Goal: Book appointment/travel/reservation

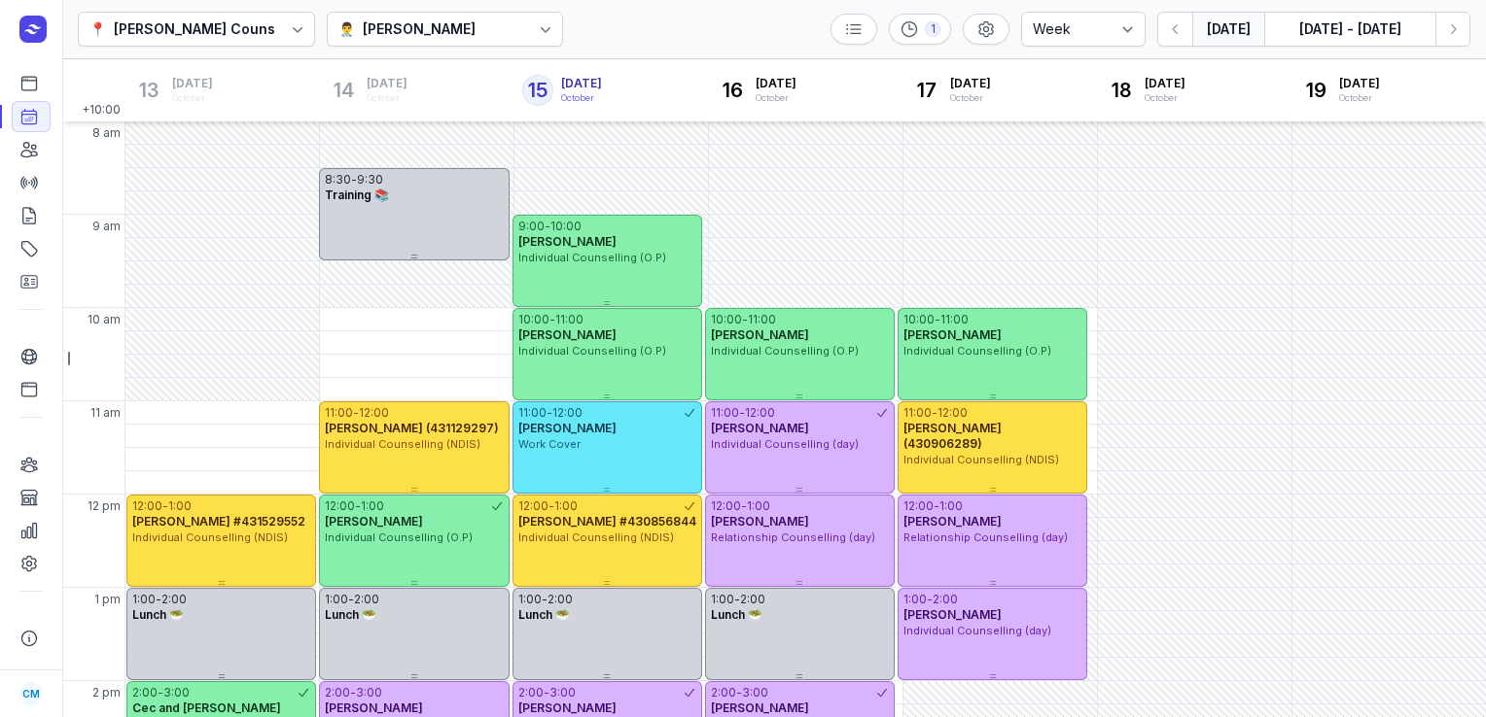
select select "week"
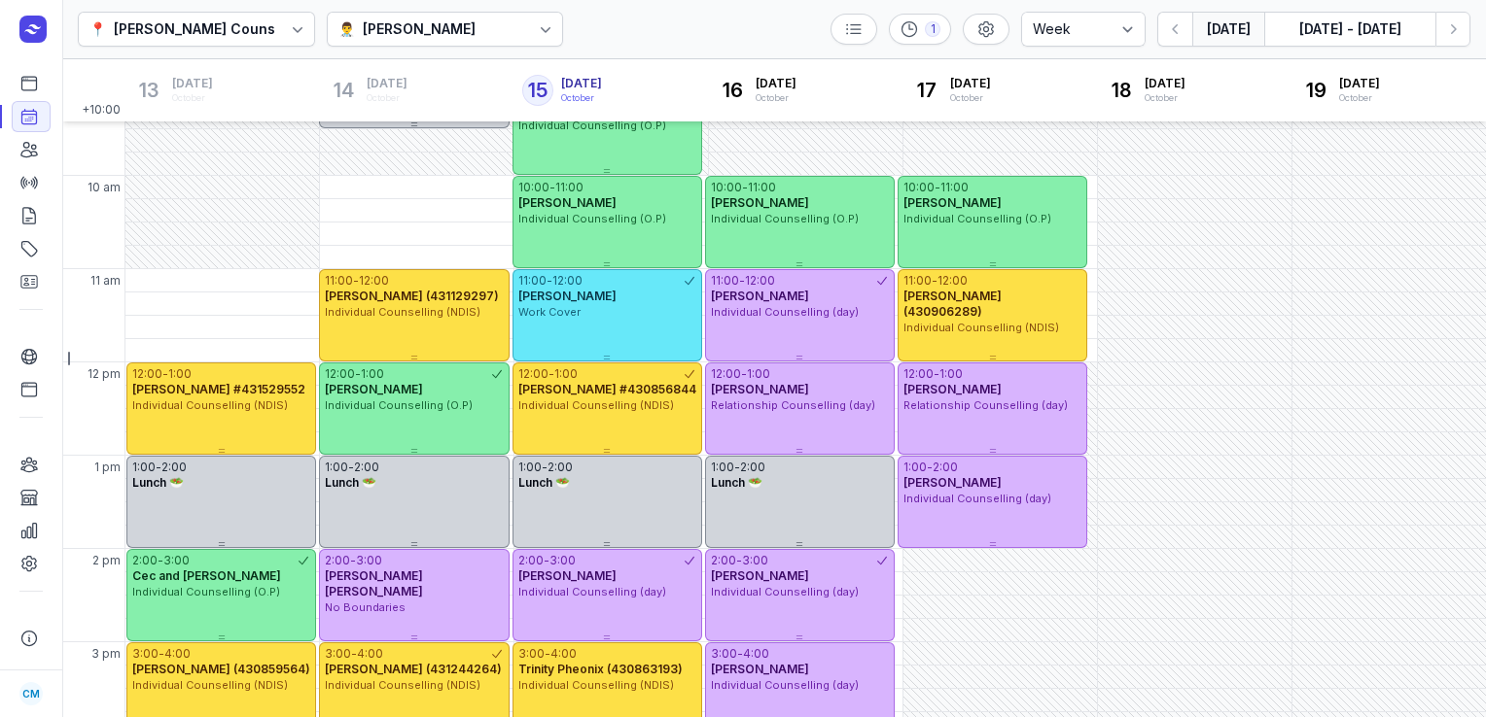
click at [437, 23] on div "[PERSON_NAME]" at bounding box center [419, 28] width 113 height 23
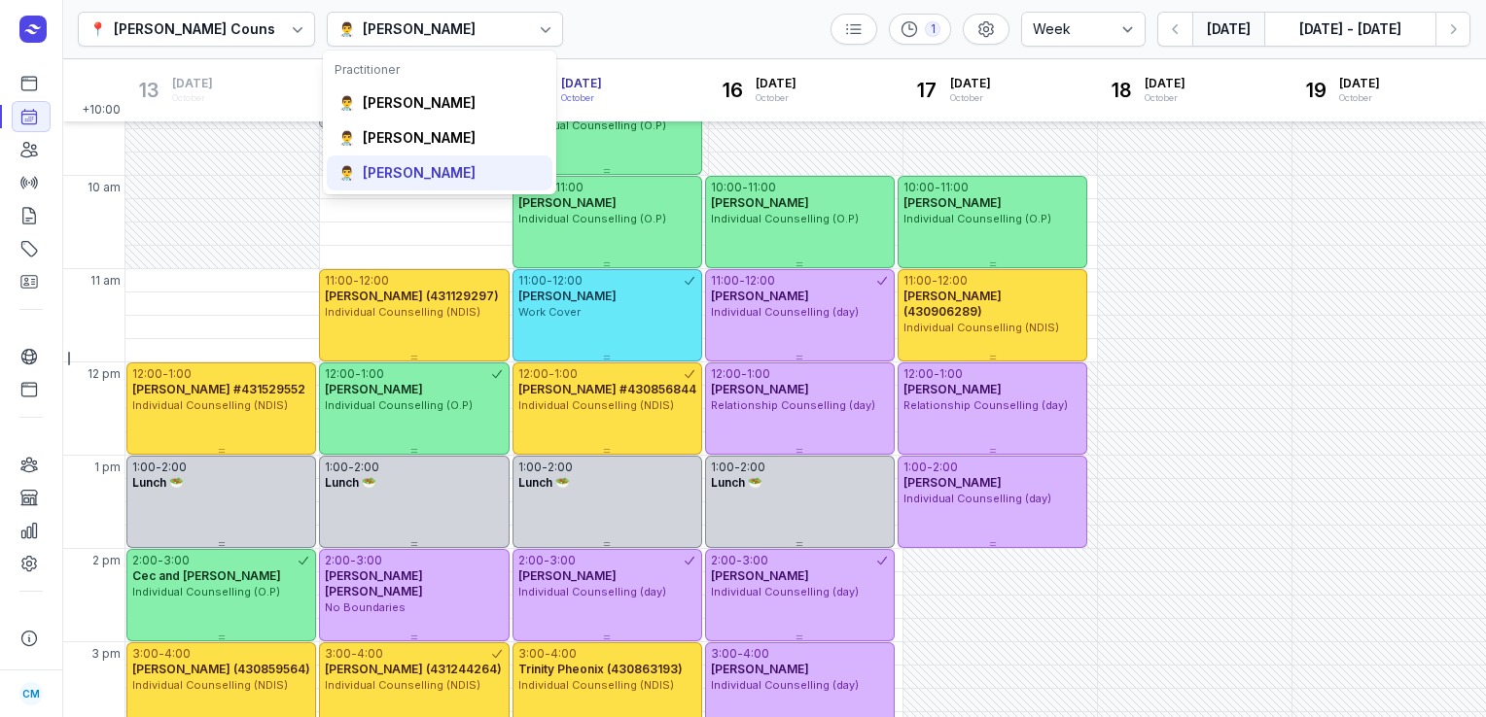
click at [436, 169] on div "[PERSON_NAME]" at bounding box center [419, 172] width 113 height 19
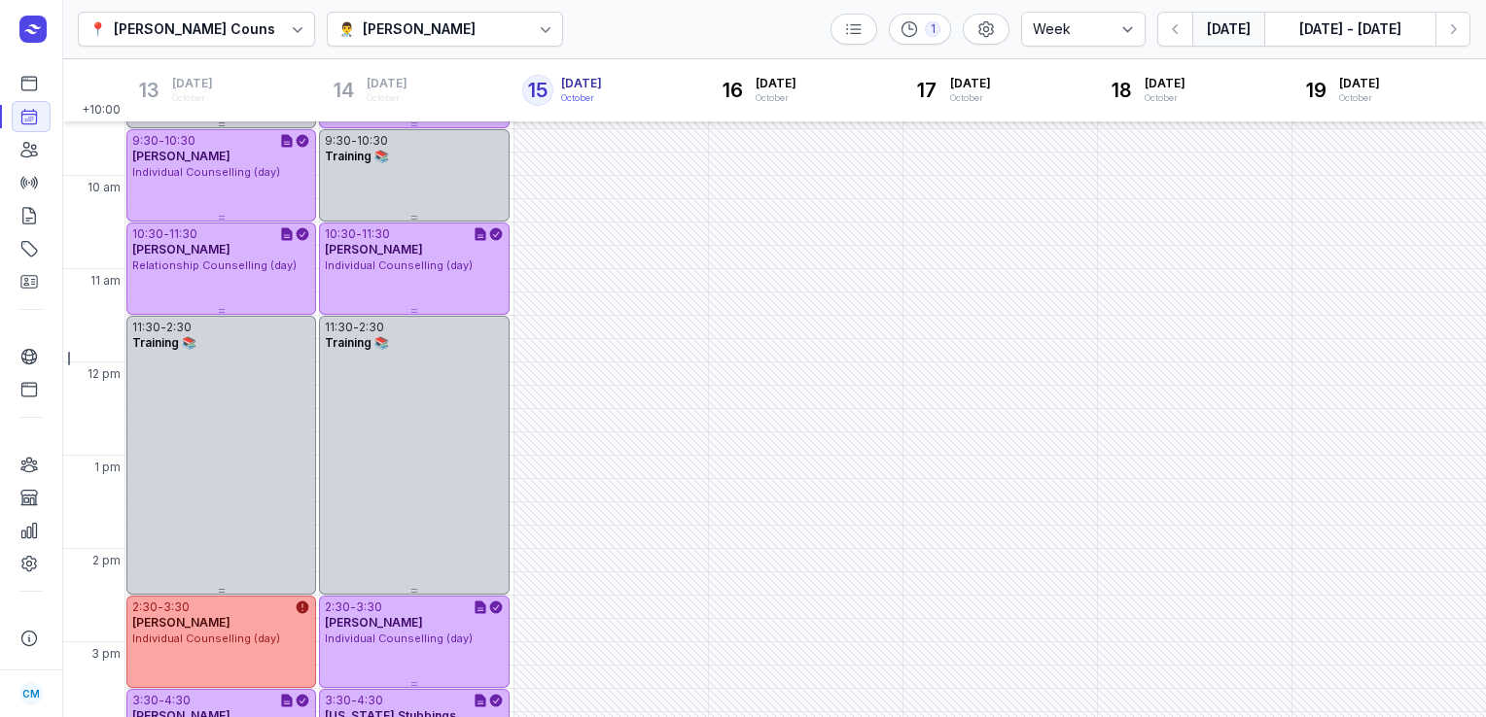
click at [1228, 40] on button "[DATE]" at bounding box center [1228, 29] width 72 height 35
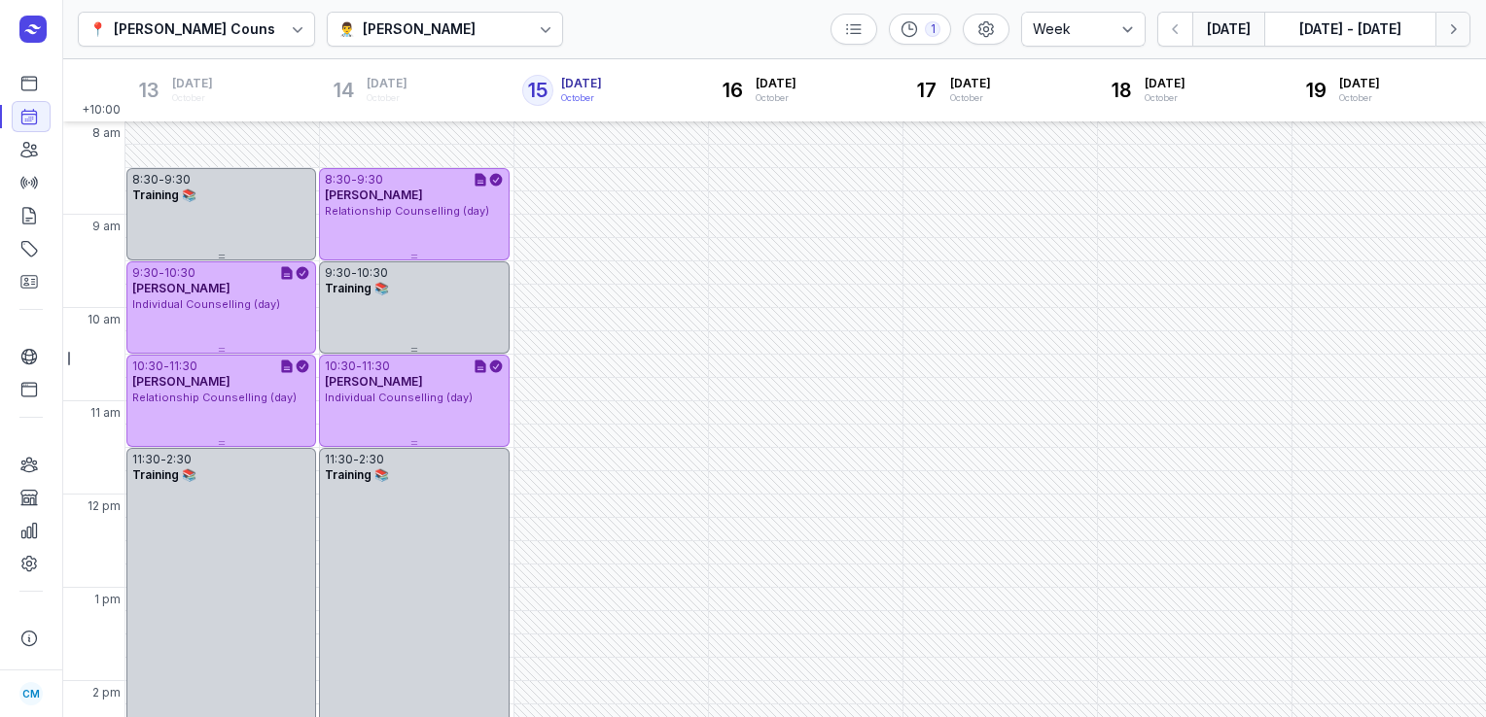
click at [1449, 25] on icon "button" at bounding box center [1452, 28] width 19 height 19
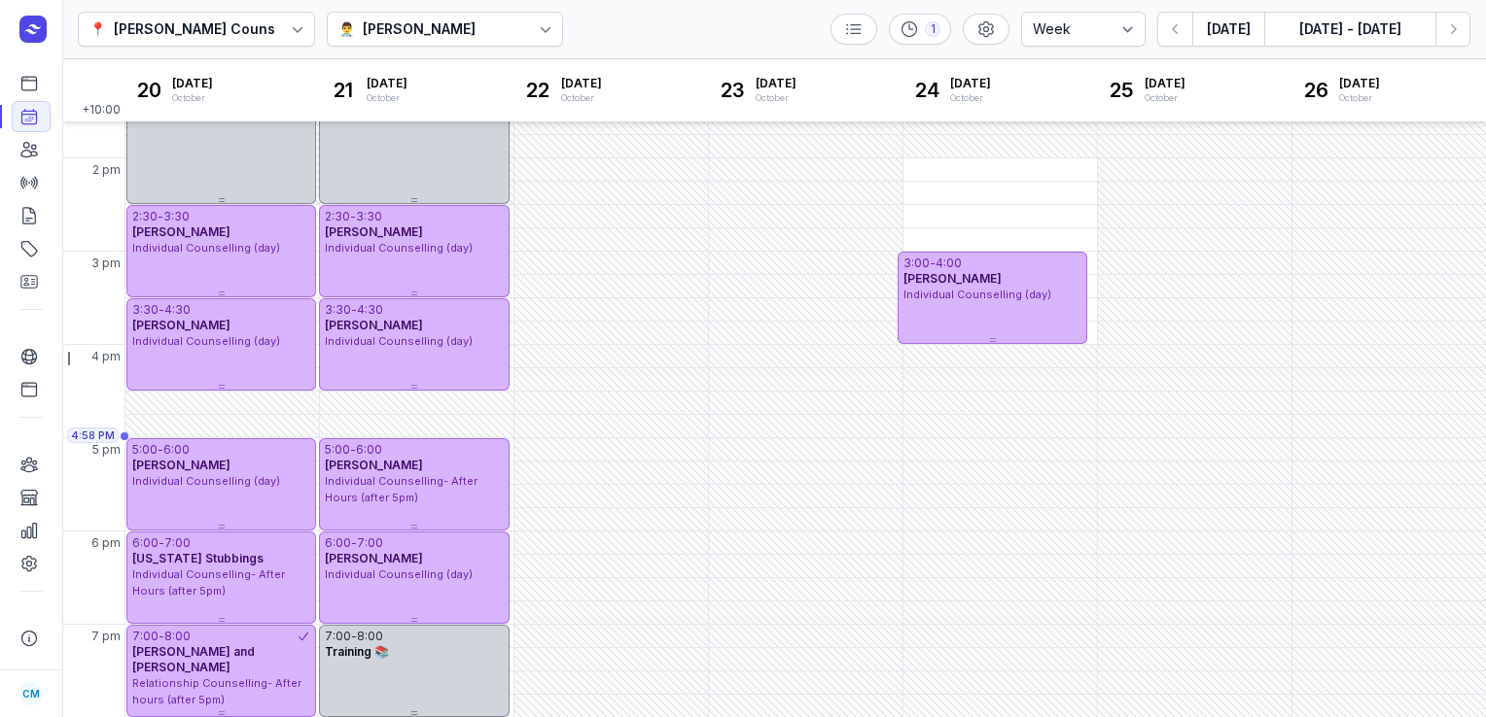
scroll to position [523, 0]
click at [1450, 33] on icon "button" at bounding box center [1452, 28] width 19 height 19
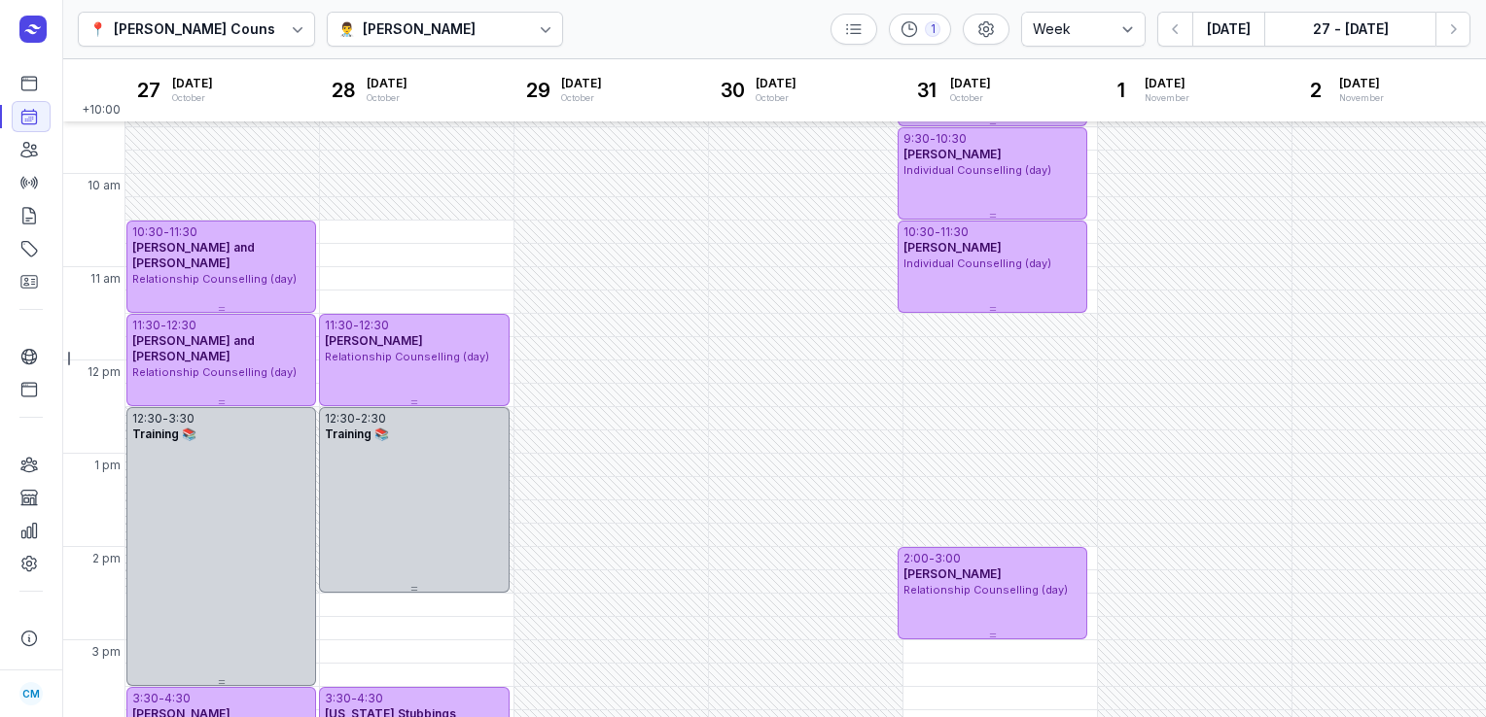
scroll to position [47, 0]
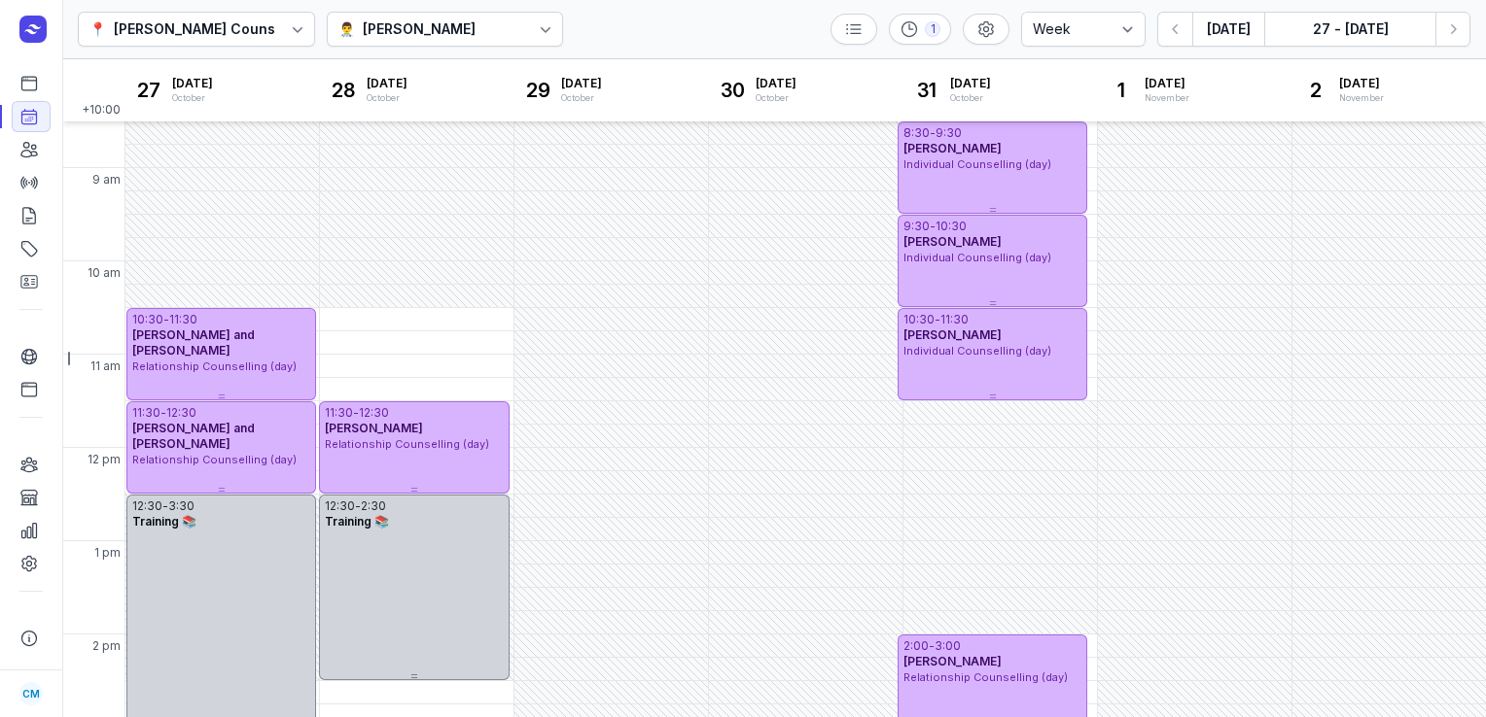
click at [410, 26] on div "[PERSON_NAME]" at bounding box center [419, 28] width 113 height 23
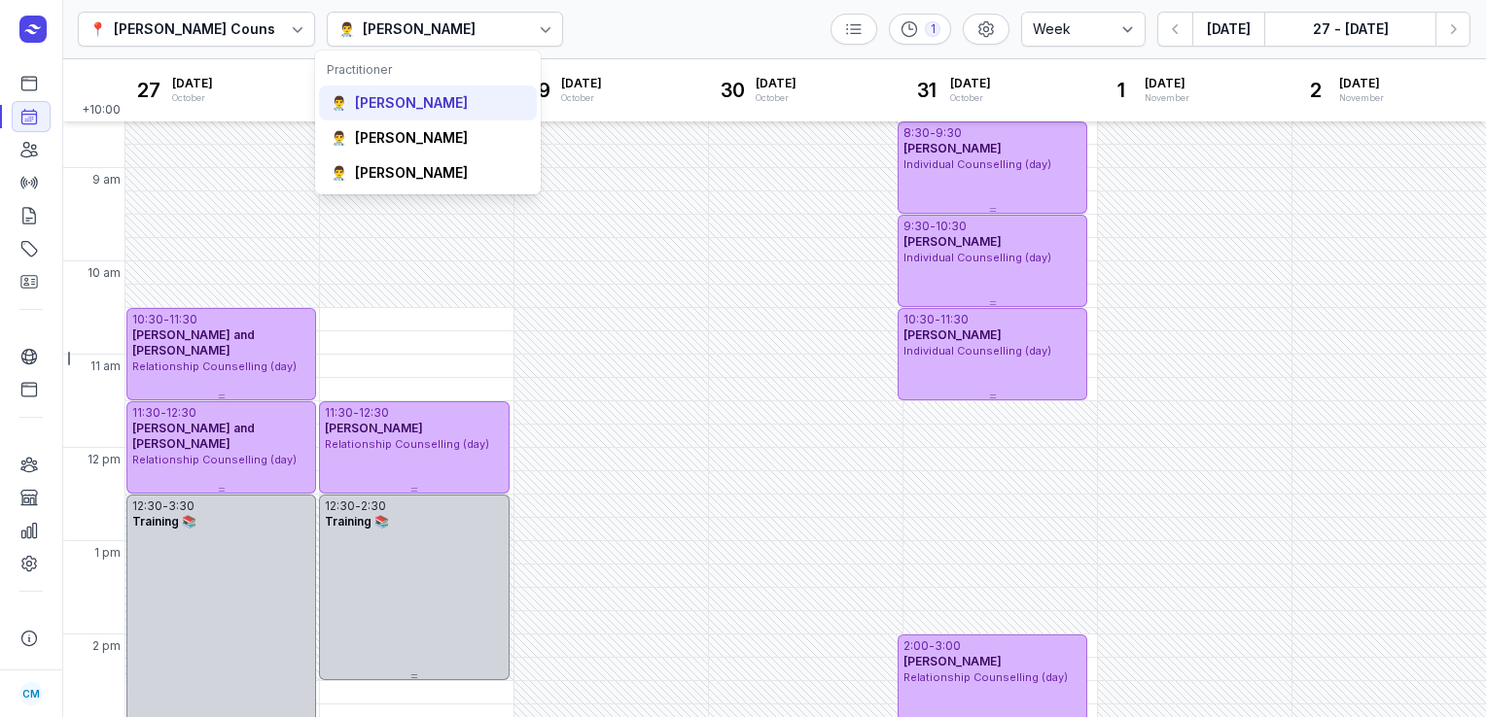
click at [417, 99] on div "[PERSON_NAME]" at bounding box center [411, 102] width 113 height 19
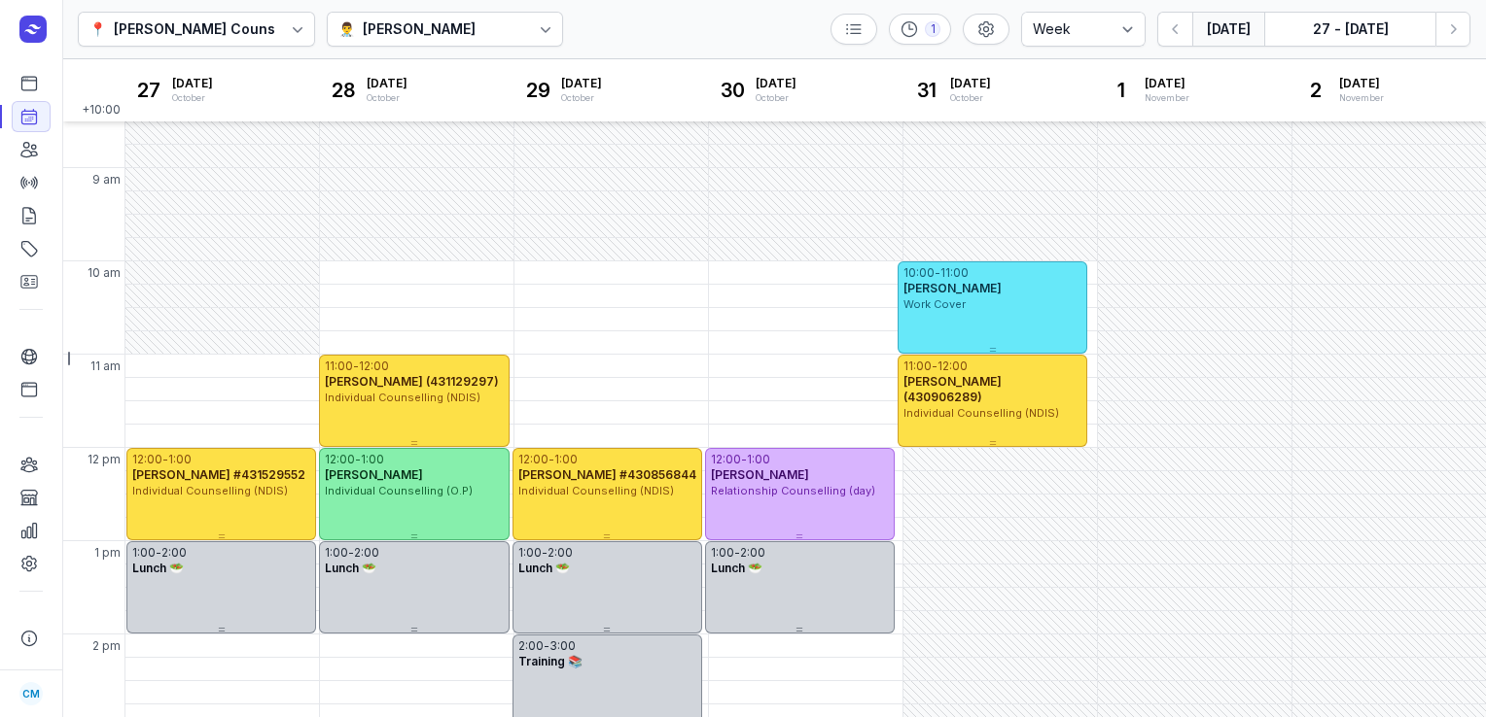
click at [1229, 30] on button "[DATE]" at bounding box center [1228, 29] width 72 height 35
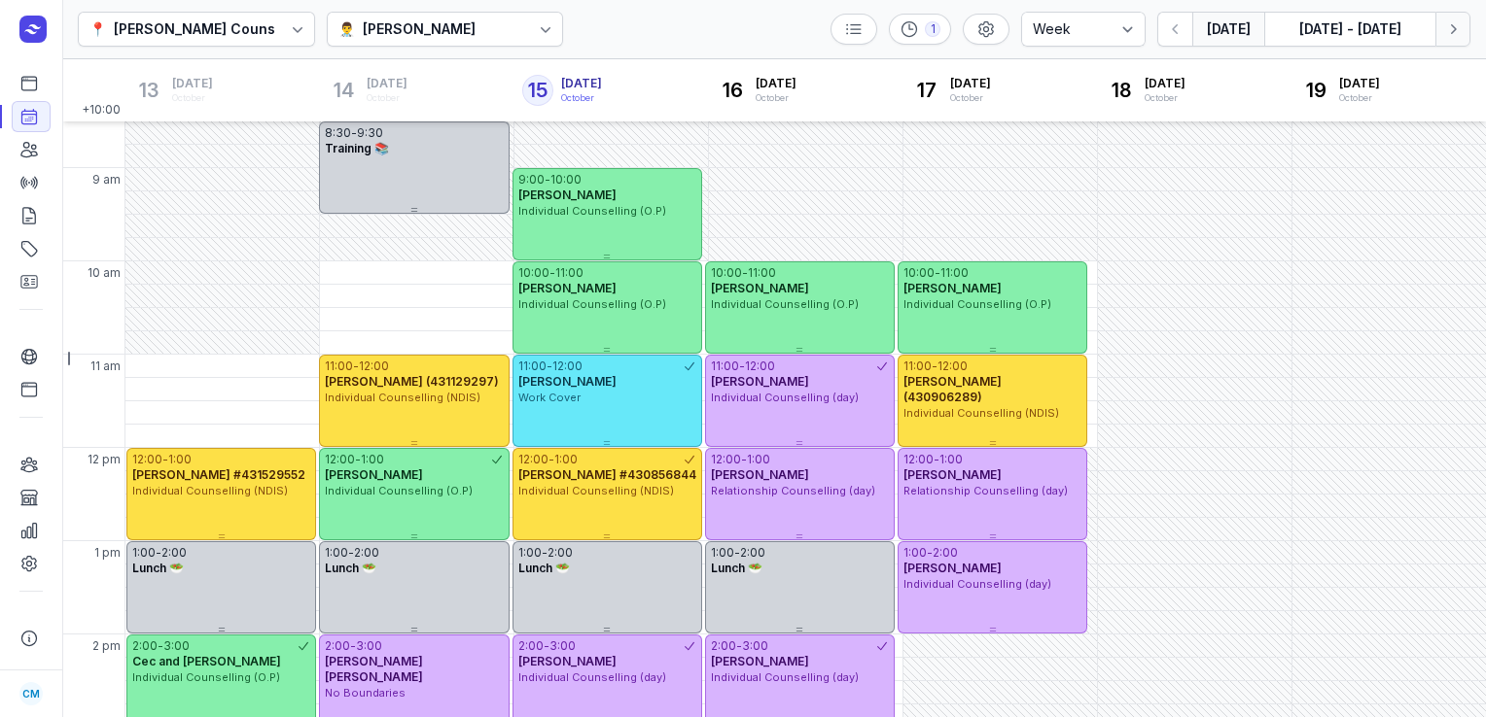
click at [1462, 33] on button "Next week" at bounding box center [1452, 29] width 35 height 35
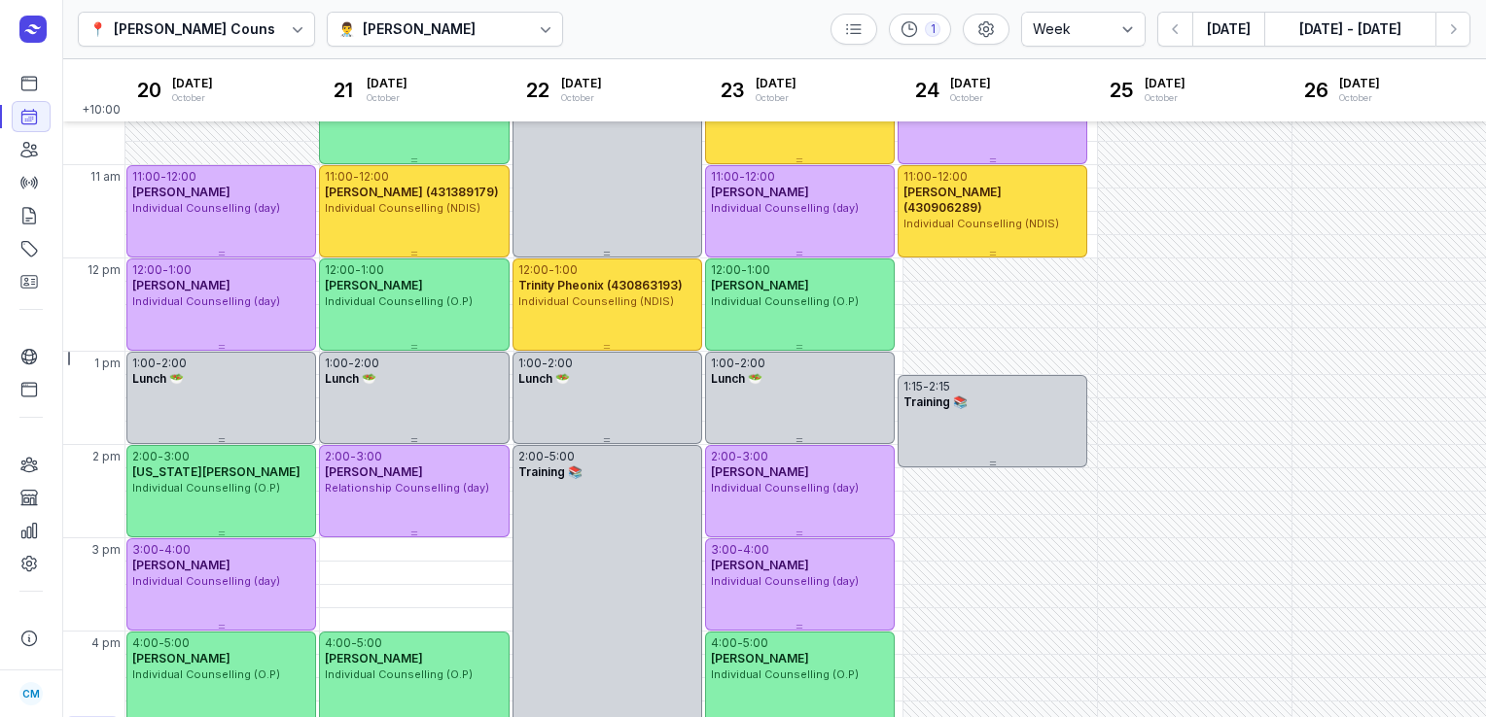
scroll to position [125, 0]
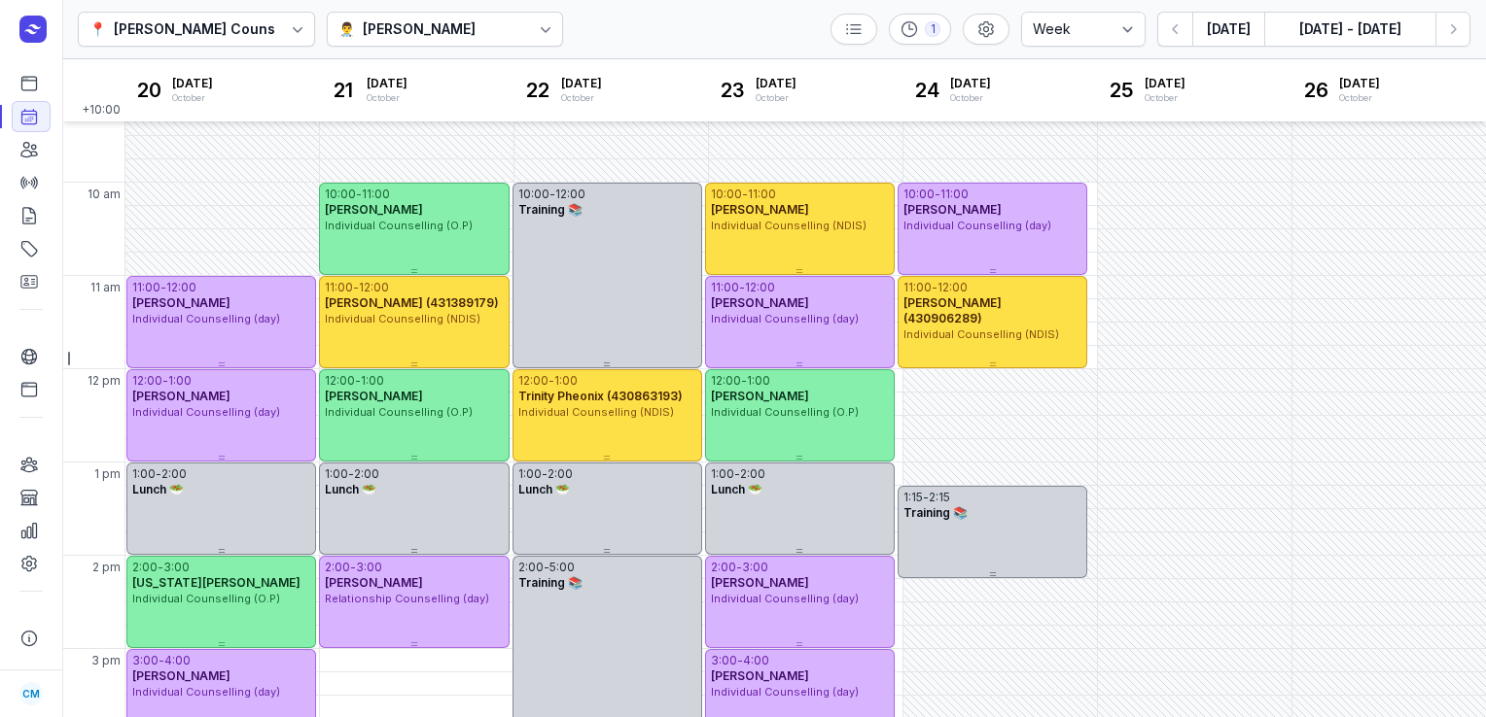
click at [1451, 47] on div "📍 [PERSON_NAME] Counselling 👨‍⚕️ [PERSON_NAME] 1 Day 3 days Work week Week [DAT…" at bounding box center [773, 29] width 1423 height 59
click at [1452, 23] on icon "button" at bounding box center [1452, 28] width 19 height 19
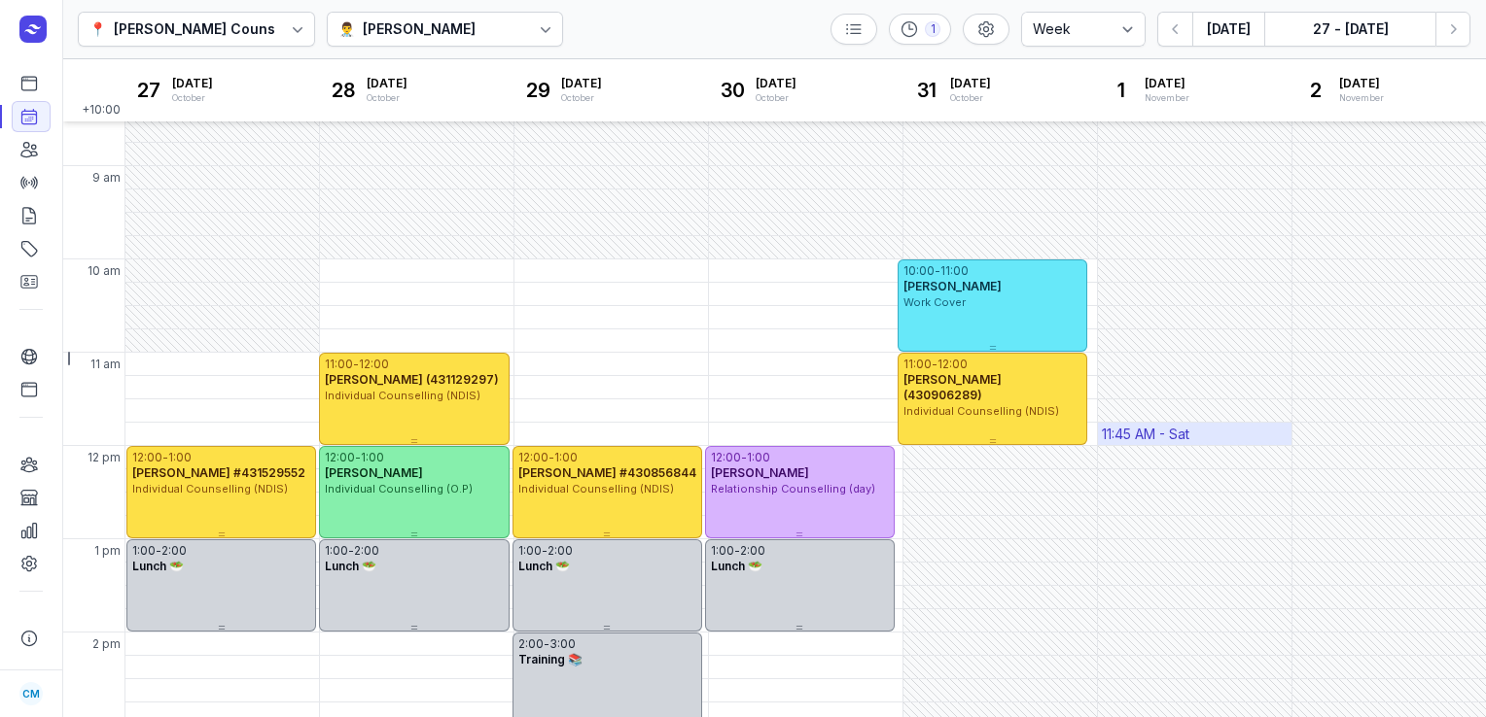
scroll to position [48, 0]
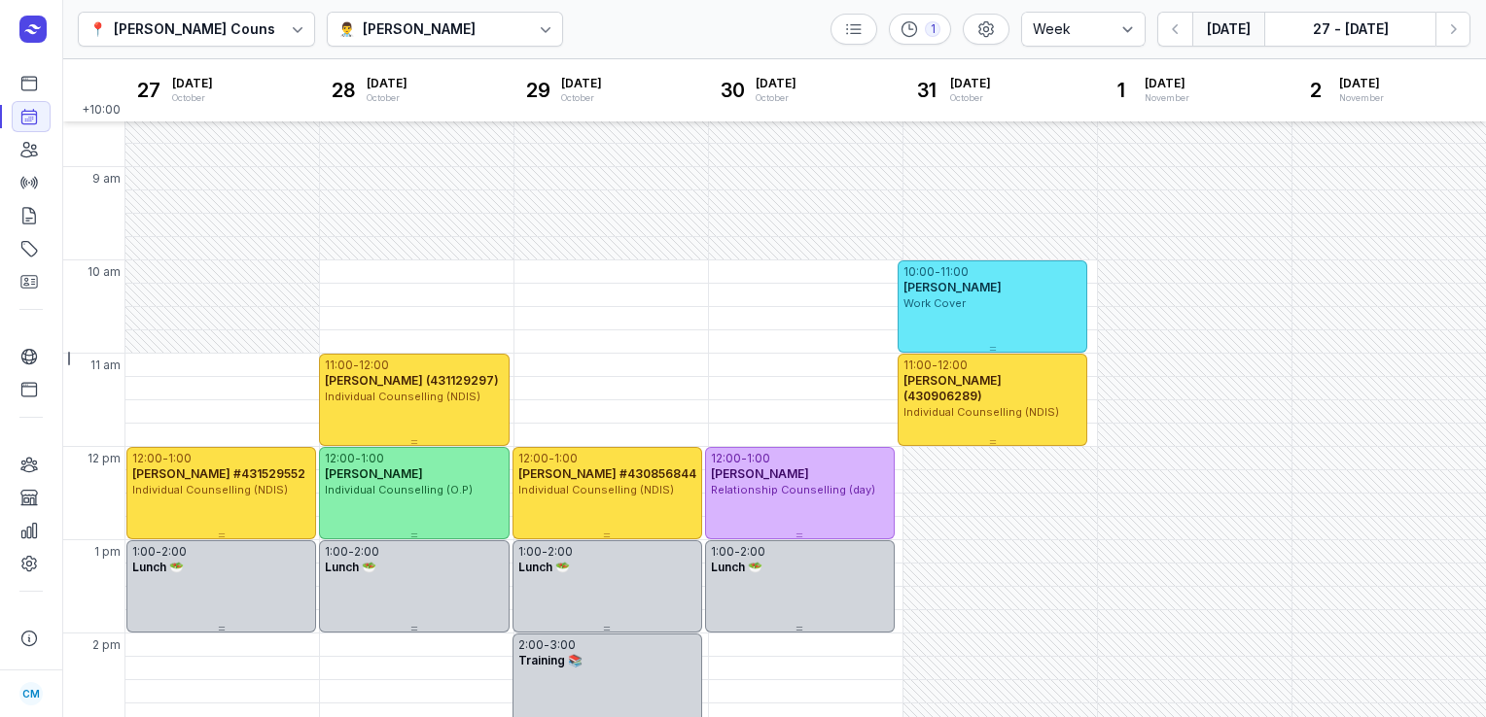
click at [1235, 35] on button "[DATE]" at bounding box center [1228, 29] width 72 height 35
